Goal: Task Accomplishment & Management: Use online tool/utility

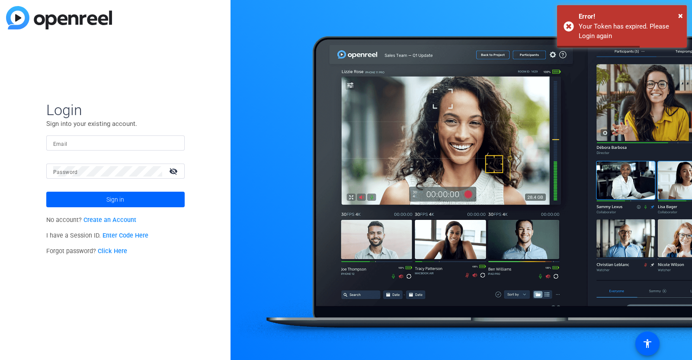
click at [151, 144] on input "Email" at bounding box center [115, 143] width 125 height 10
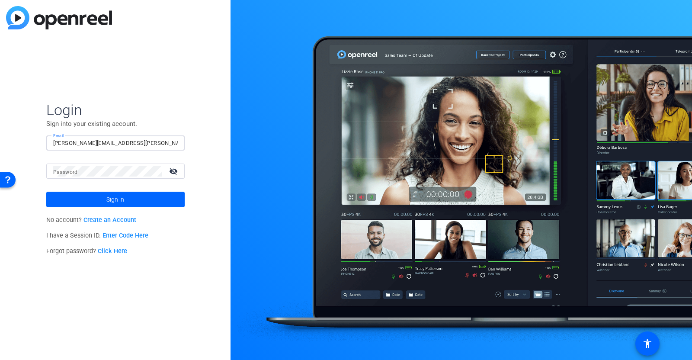
type input "puneet.nayyar@mcmcg.com"
click at [125, 201] on span at bounding box center [115, 199] width 138 height 21
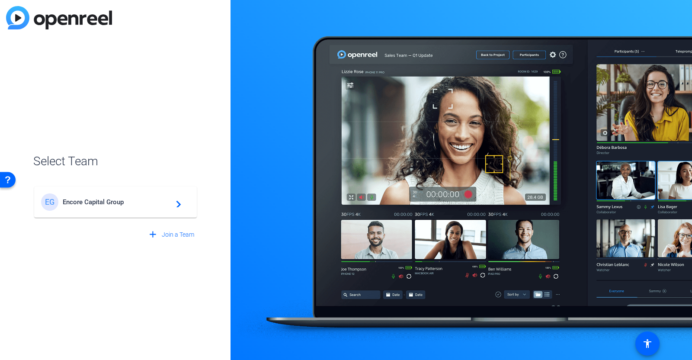
click at [125, 201] on span "Encore Capital Group" at bounding box center [117, 202] width 108 height 8
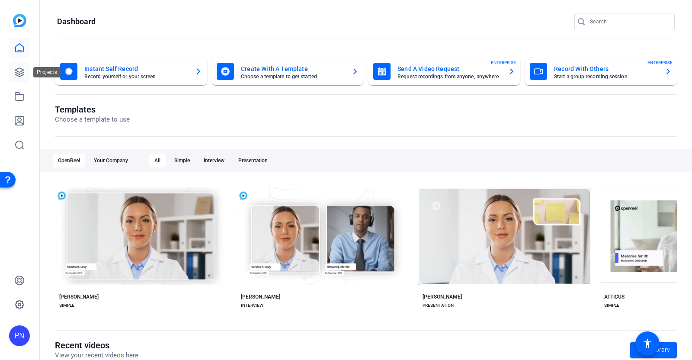
click at [21, 74] on icon at bounding box center [19, 72] width 10 height 10
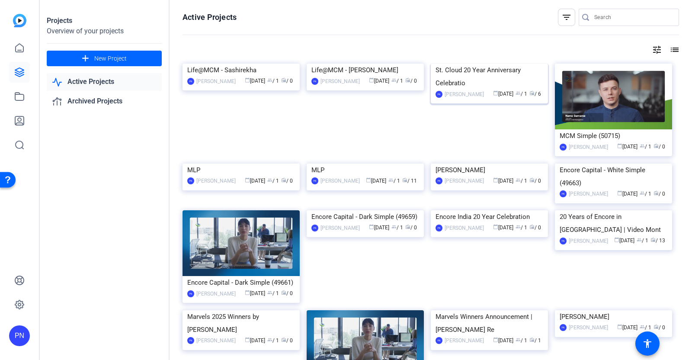
click at [453, 64] on img at bounding box center [489, 64] width 117 height 0
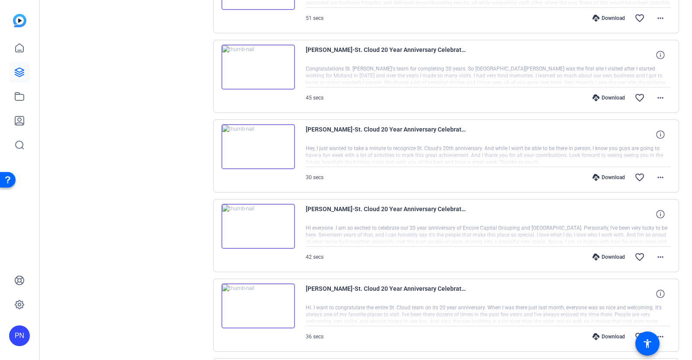
scroll to position [68, 0]
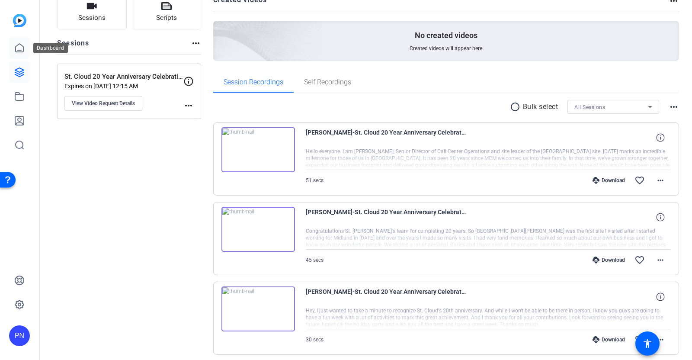
click at [18, 51] on icon at bounding box center [19, 48] width 10 height 10
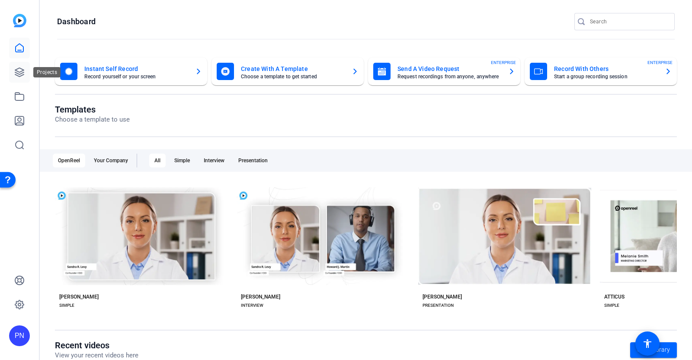
click at [21, 74] on icon at bounding box center [19, 72] width 9 height 9
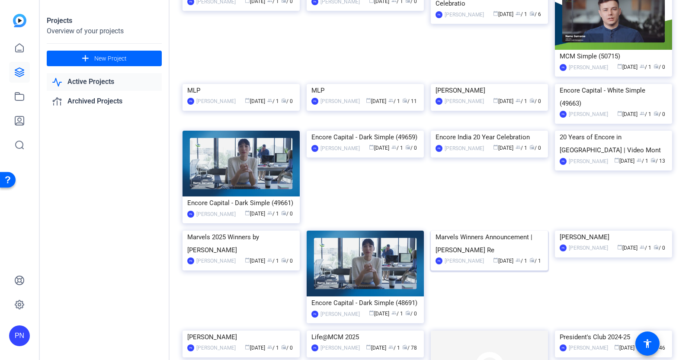
scroll to position [54, 0]
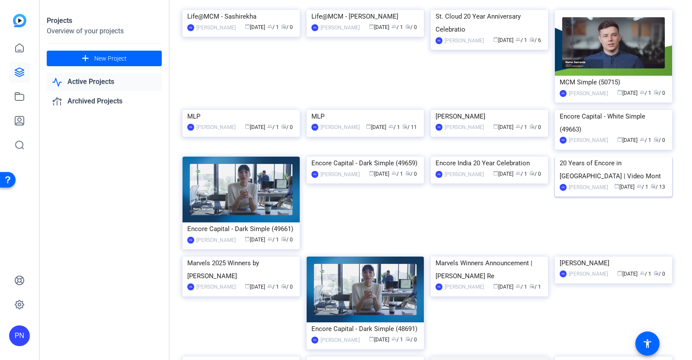
click at [639, 157] on img at bounding box center [613, 157] width 117 height 0
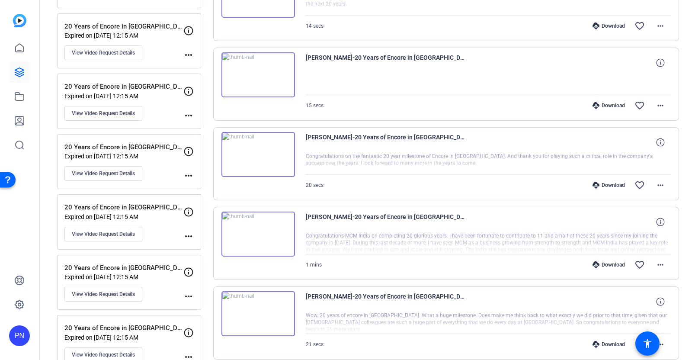
scroll to position [678, 0]
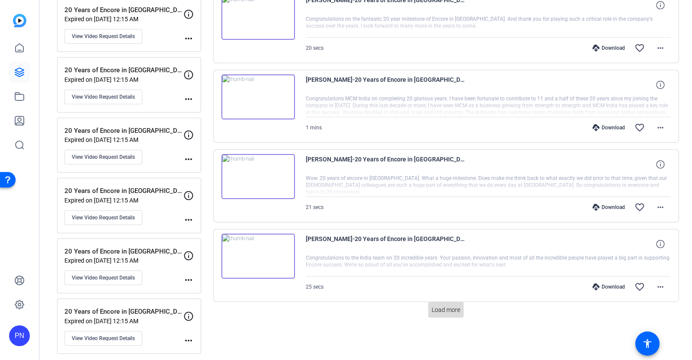
click at [437, 306] on span "Load more" at bounding box center [446, 309] width 29 height 9
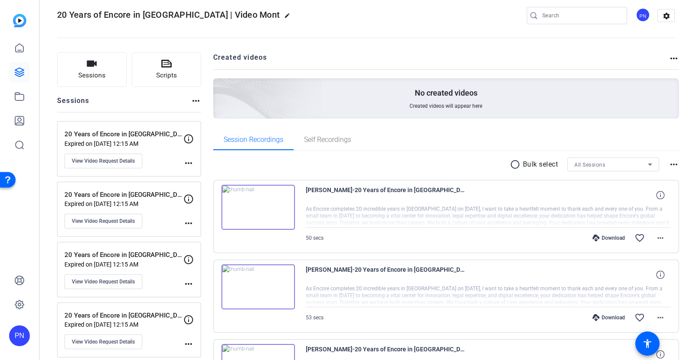
scroll to position [0, 0]
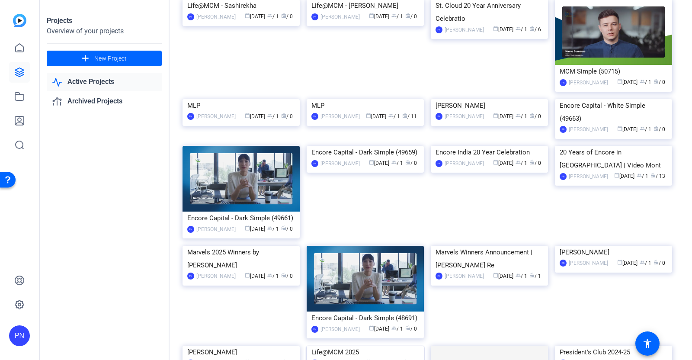
scroll to position [54, 0]
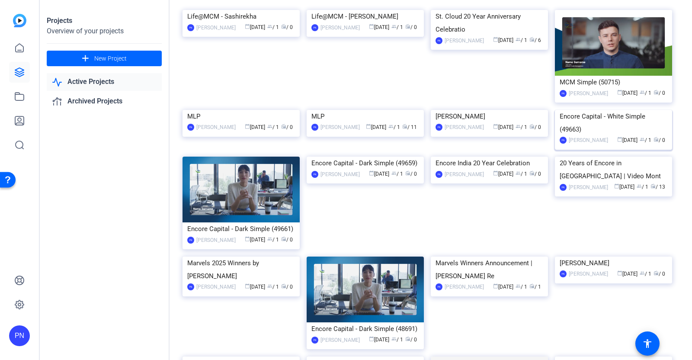
click at [623, 110] on img at bounding box center [613, 110] width 117 height 0
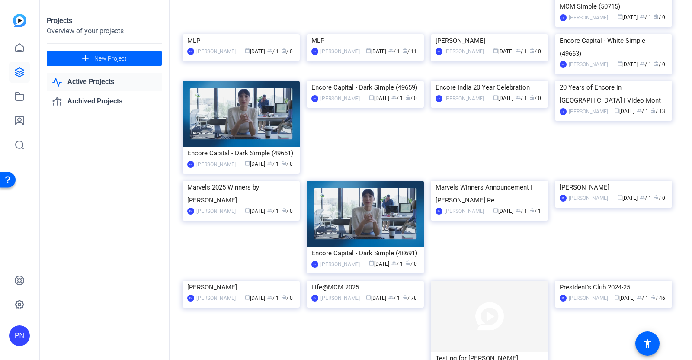
scroll to position [162, 0]
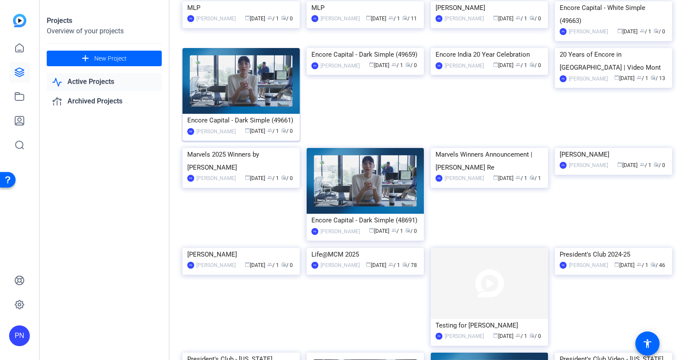
click at [249, 114] on img at bounding box center [241, 81] width 117 height 66
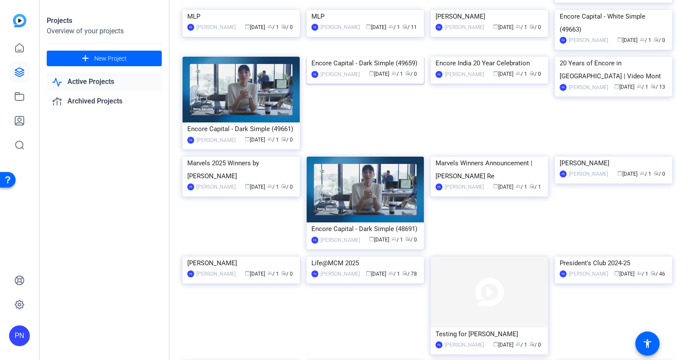
scroll to position [216, 0]
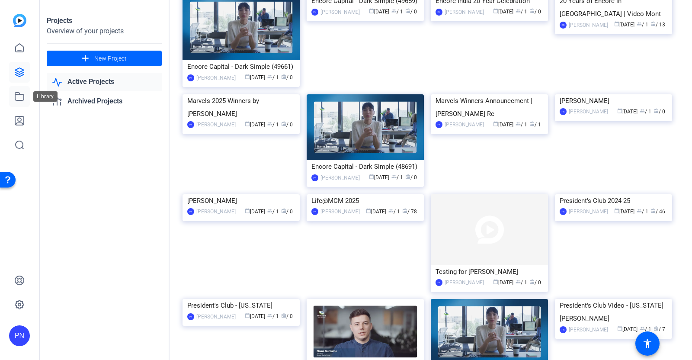
click at [21, 100] on icon at bounding box center [19, 96] width 10 height 10
click at [18, 120] on icon at bounding box center [19, 121] width 10 height 10
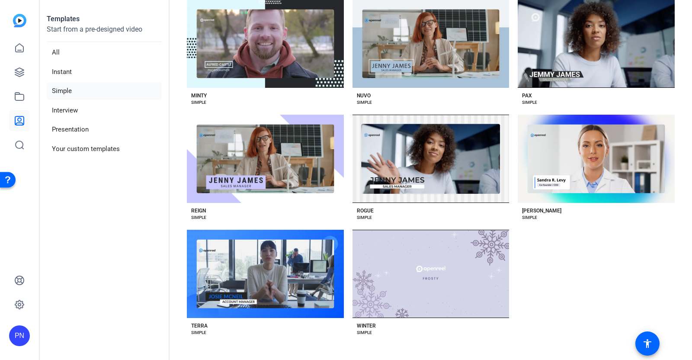
scroll to position [1244, 0]
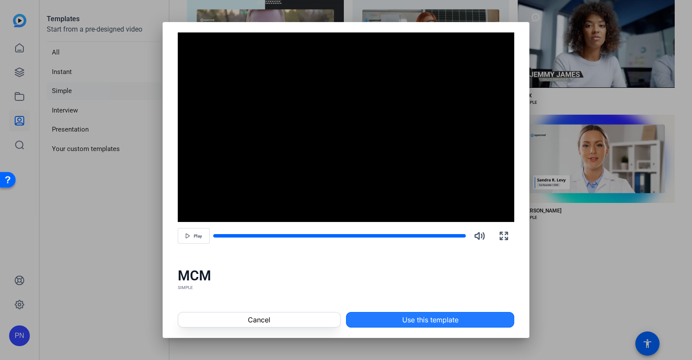
click at [435, 318] on span "Use this template" at bounding box center [430, 320] width 56 height 10
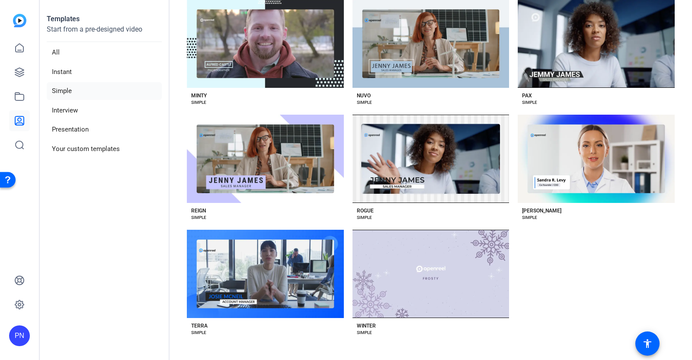
scroll to position [1298, 0]
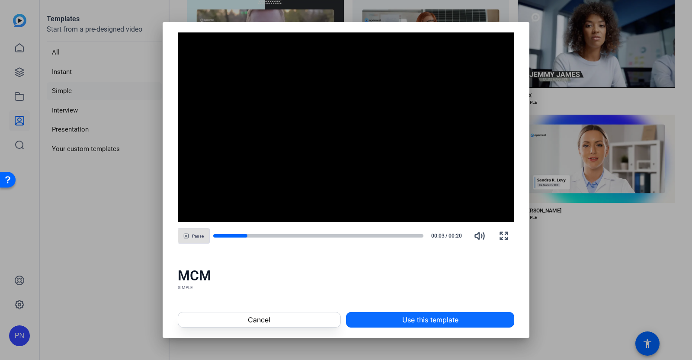
click at [436, 318] on span "Use this template" at bounding box center [430, 320] width 56 height 10
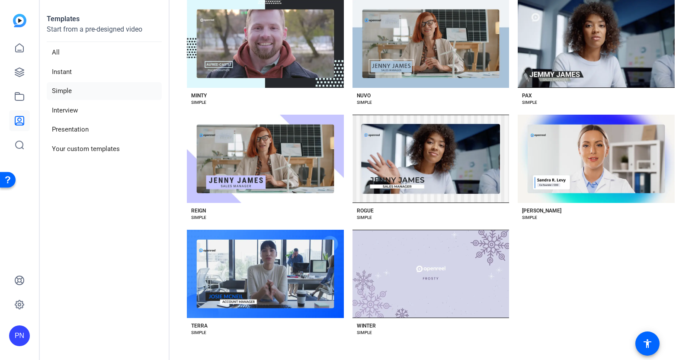
scroll to position [993, 0]
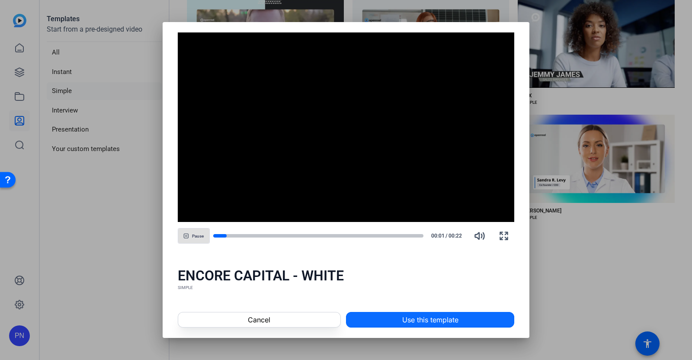
click at [430, 322] on span "Use this template" at bounding box center [430, 320] width 56 height 10
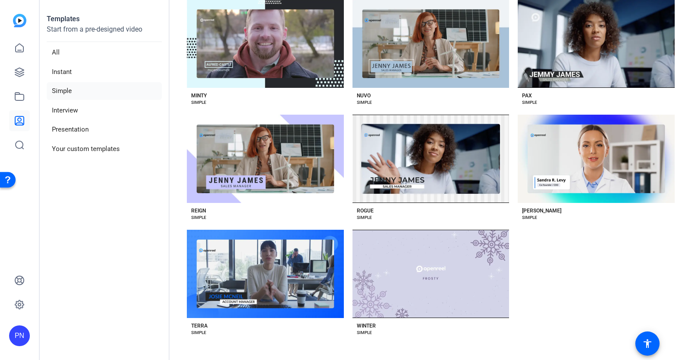
scroll to position [722, 0]
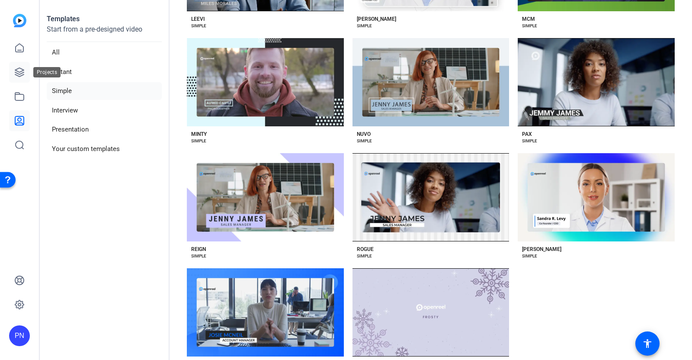
click at [22, 69] on icon at bounding box center [19, 72] width 9 height 9
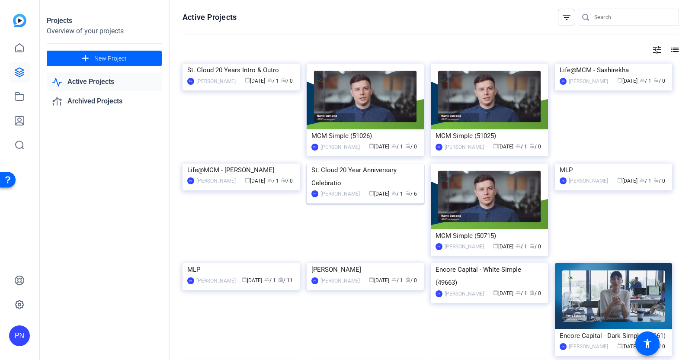
click at [377, 164] on img at bounding box center [365, 164] width 117 height 0
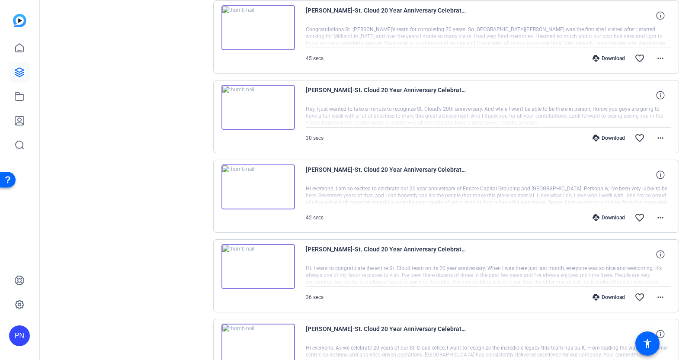
scroll to position [270, 0]
